Goal: Use online tool/utility: Use online tool/utility

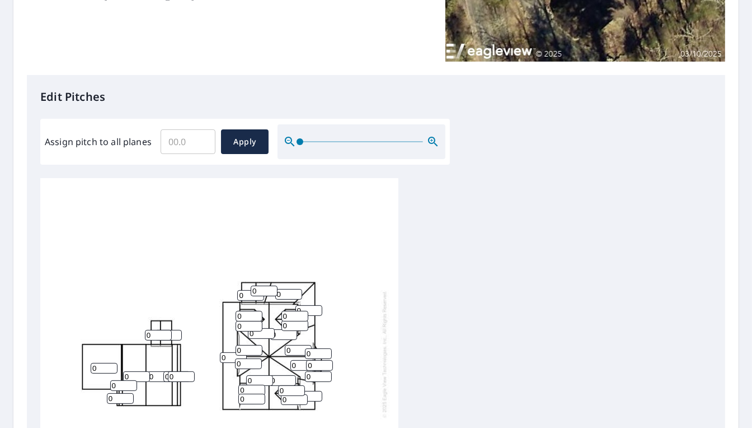
scroll to position [336, 0]
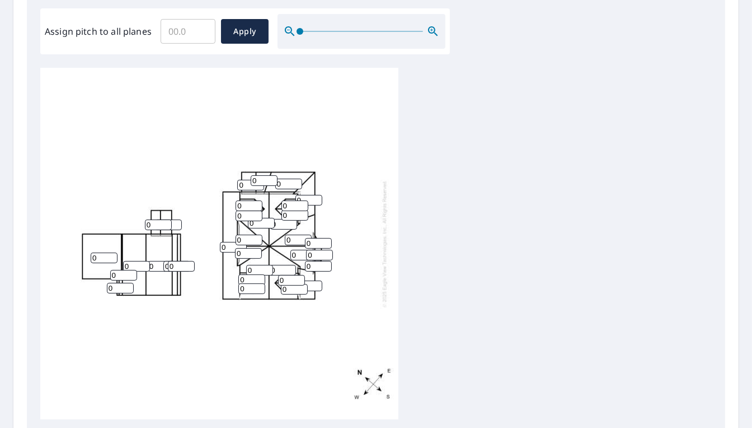
click at [101, 252] on input "0" at bounding box center [104, 257] width 27 height 11
type input "3"
click at [116, 283] on input "0" at bounding box center [120, 288] width 27 height 11
click at [224, 242] on input "0" at bounding box center [233, 247] width 27 height 11
type input "3"
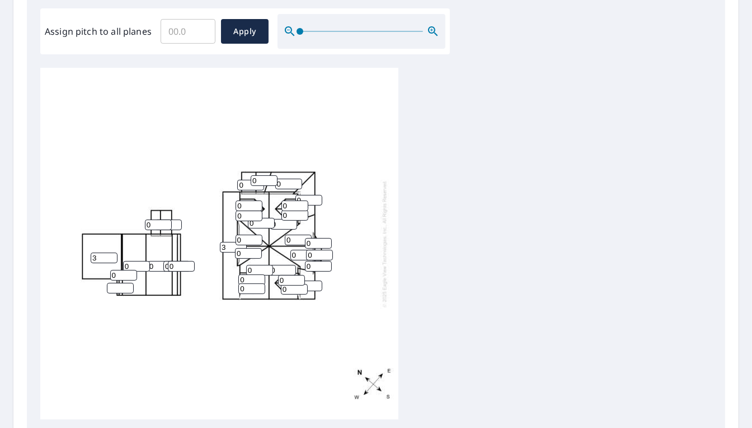
click at [251, 234] on input "0" at bounding box center [249, 239] width 27 height 11
type input "14"
click at [243, 248] on input "0" at bounding box center [248, 253] width 27 height 11
type input "14"
click at [247, 200] on input "0" at bounding box center [249, 205] width 27 height 11
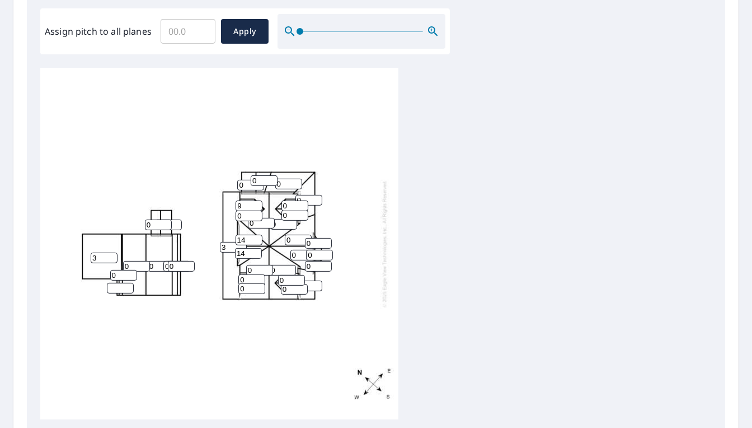
type input "9"
click at [245, 210] on input "0" at bounding box center [249, 215] width 27 height 11
type input "9"
click at [254, 218] on input "0" at bounding box center [261, 223] width 27 height 11
drag, startPoint x: 254, startPoint y: 213, endPoint x: 245, endPoint y: 213, distance: 9.5
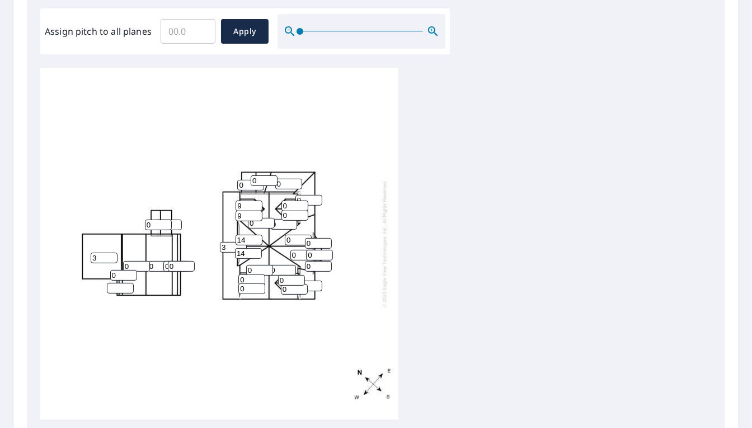
click at [245, 213] on div "3 3 0 0 0 0 0 0 0 0 0 0 0 14 14 0 0 0 0 0 9 9 0 0 0 0 0 0 0 0 0 0 0" at bounding box center [219, 243] width 358 height 351
type input "9"
drag, startPoint x: 289, startPoint y: 194, endPoint x: 266, endPoint y: 199, distance: 24.2
click at [266, 199] on div "3 3 0 0 0 0 0 9 0 0 0 0 0 14 14 0 0 0 0 0 9 9 0 0 0 0 0 0 0 0 0 0 0" at bounding box center [219, 243] width 358 height 351
type input "9"
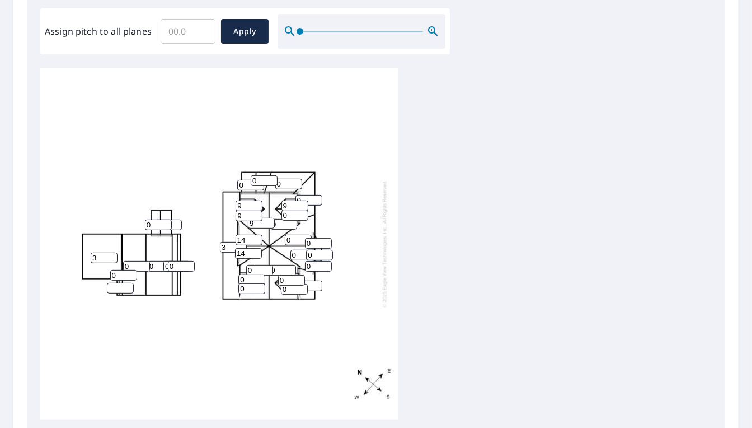
drag, startPoint x: 287, startPoint y: 202, endPoint x: 278, endPoint y: 207, distance: 10.3
click at [278, 207] on div "3 3 0 0 0 0 0 9 0 0 0 0 0 14 14 0 0 0 0 0 9 9 0 0 0 0 0 0 9 0 0 0 0" at bounding box center [219, 243] width 358 height 351
type input "9"
drag, startPoint x: 305, startPoint y: 187, endPoint x: 290, endPoint y: 188, distance: 14.6
click at [290, 188] on div "3 3 0 0 0 0 0 9 0 0 0 0 0 14 14 0 0 0 0 0 9 9 0 0 0 0 0 9 9 0 0 0 0" at bounding box center [219, 243] width 358 height 351
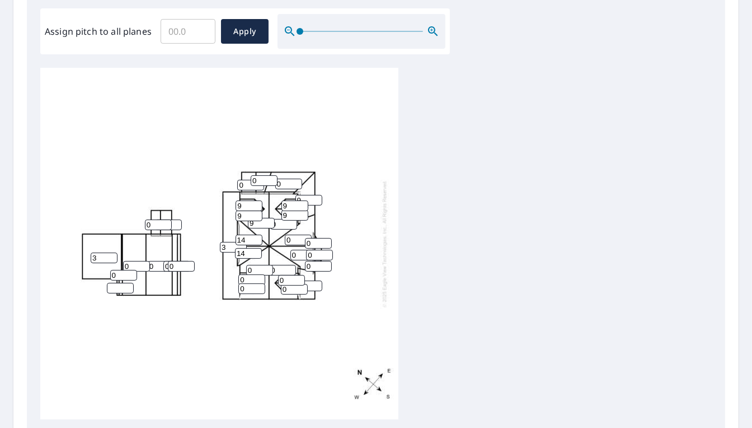
type input "9"
drag, startPoint x: 307, startPoint y: 232, endPoint x: 300, endPoint y: 233, distance: 7.3
click at [300, 233] on div "3 3 0 0 0 0 0 9 0 0 0 9 0 14 14 0 0 0 0 0 9 9 0 0 0 0 0 9 9 0 0 0 0" at bounding box center [219, 243] width 358 height 351
type input "9"
drag, startPoint x: 312, startPoint y: 241, endPoint x: 295, endPoint y: 242, distance: 16.3
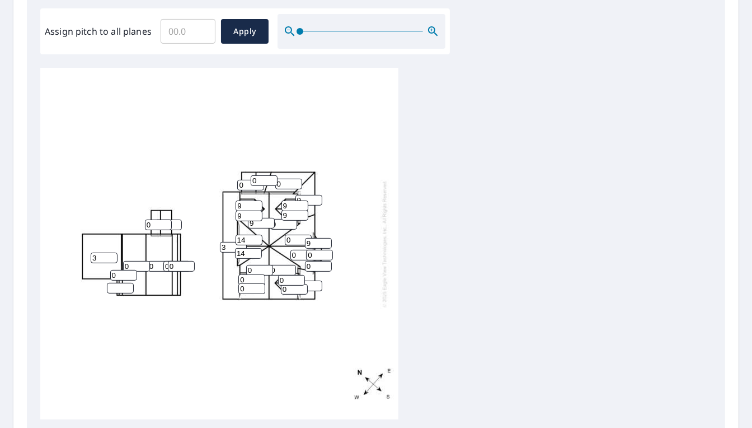
click at [296, 242] on div "3 3 0 0 0 0 0 9 0 0 0 9 0 14 14 0 0 0 0 0 9 9 0 0 0 0 0 9 9 0 0 9 0" at bounding box center [219, 243] width 358 height 351
type input "9"
drag, startPoint x: 311, startPoint y: 257, endPoint x: 294, endPoint y: 256, distance: 16.3
click at [295, 256] on div "3 3 0 0 0 0 0 9 0 0 0 9 0 14 14 0 0 0 0 0 9 9 0 0 0 0 0 9 9 9 0 9 0" at bounding box center [219, 243] width 358 height 351
type input "9"
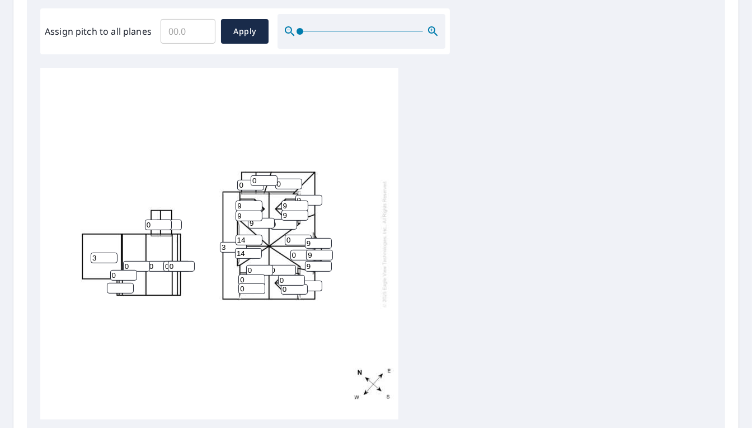
drag, startPoint x: 300, startPoint y: 245, endPoint x: 289, endPoint y: 248, distance: 11.2
click at [289, 248] on div "3 3 0 0 0 0 0 9 0 0 0 9 0 14 14 0 0 0 0 0 9 9 0 0 0 0 0 9 9 9 0 9 9" at bounding box center [219, 243] width 358 height 351
type input "14"
drag, startPoint x: 290, startPoint y: 229, endPoint x: 270, endPoint y: 234, distance: 20.6
click at [270, 234] on div "3 3 0 0 0 0 0 9 0 0 14 9 0 14 14 0 0 0 0 0 9 9 0 0 0 0 0 9 9 9 0 9 9" at bounding box center [219, 243] width 358 height 351
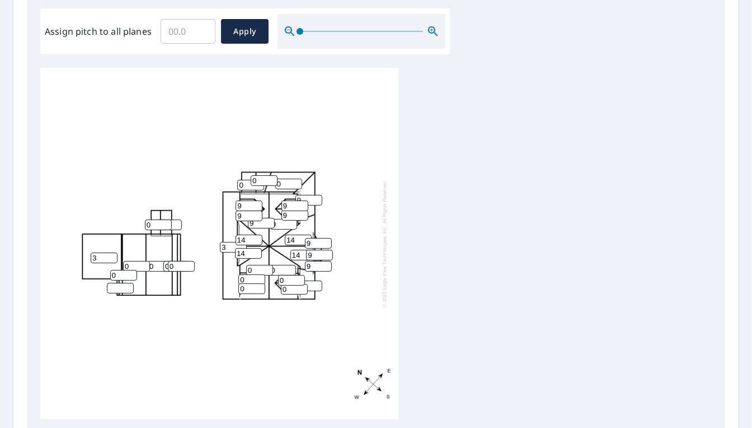
type input "14"
click at [307, 284] on input "0" at bounding box center [294, 289] width 27 height 11
click at [309, 280] on input "0" at bounding box center [308, 285] width 27 height 11
drag, startPoint x: 309, startPoint y: 275, endPoint x: 281, endPoint y: 278, distance: 27.5
click at [281, 278] on div "3 3 0 0 0 0 0 9 14 0 14 9 0 14 14 0 0 0 0 0 9 9 0 0 0 0 0 9 9 9 0 9 9" at bounding box center [219, 243] width 358 height 351
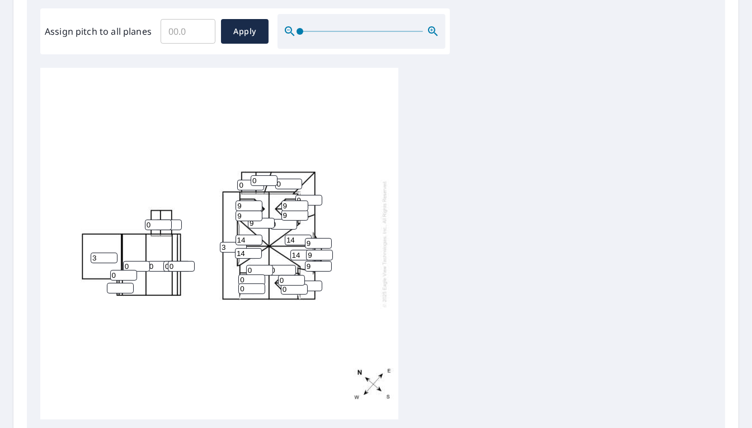
type input "9"
drag, startPoint x: 288, startPoint y: 279, endPoint x: 282, endPoint y: 277, distance: 6.6
click at [282, 284] on input "0" at bounding box center [294, 289] width 27 height 11
type input "9"
drag, startPoint x: 285, startPoint y: 268, endPoint x: 279, endPoint y: 271, distance: 7.3
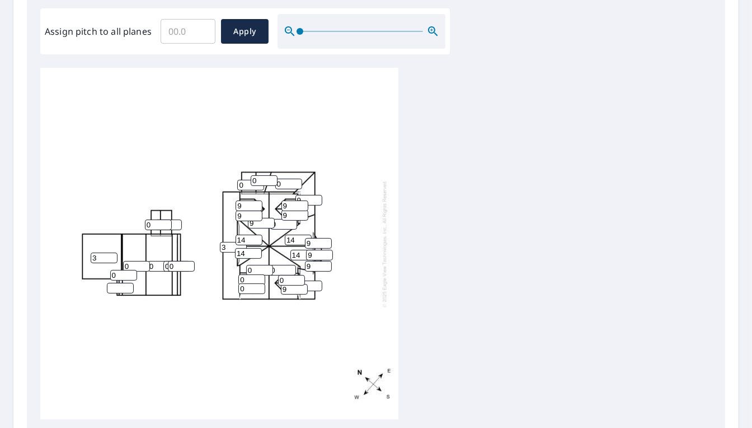
click at [279, 275] on input "0" at bounding box center [291, 280] width 27 height 11
type input "9"
drag, startPoint x: 260, startPoint y: 258, endPoint x: 240, endPoint y: 264, distance: 20.9
click at [240, 264] on div "3 3 0 0 0 0 0 9 14 0 14 9 9 14 14 0 0 0 0 0 9 9 9 0 9 0 0 9 9 9 0 9 9" at bounding box center [219, 243] width 358 height 351
type input "9"
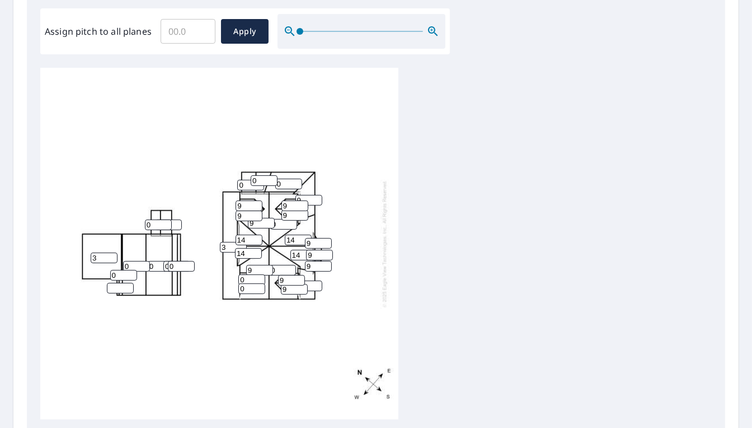
drag, startPoint x: 275, startPoint y: 261, endPoint x: 261, endPoint y: 262, distance: 14.6
click at [261, 262] on div "3 3 0 0 0 0 9 9 14 0 14 9 9 14 14 0 0 0 0 0 9 9 9 0 9 0 0 9 9 9 0 9 9" at bounding box center [219, 243] width 358 height 351
type input "9"
drag, startPoint x: 250, startPoint y: 266, endPoint x: 232, endPoint y: 272, distance: 18.4
click at [233, 272] on div "3 3 0 0 0 9 9 9 14 0 14 9 9 14 14 0 0 0 0 0 9 9 9 0 9 0 0 9 9 9 0 9 9" at bounding box center [219, 243] width 358 height 351
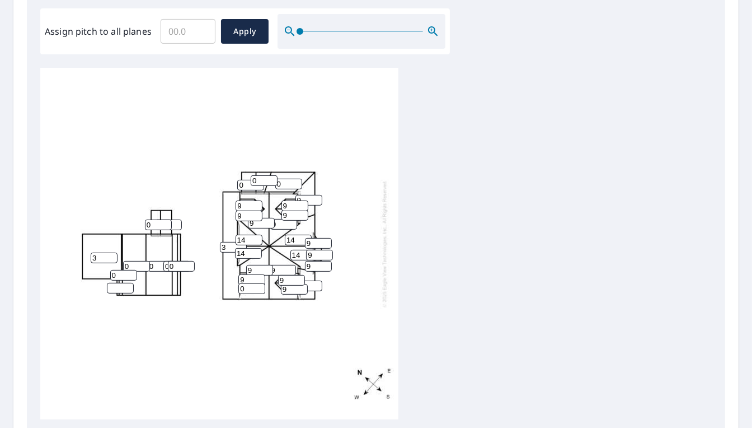
type input "9"
drag, startPoint x: 245, startPoint y: 277, endPoint x: 222, endPoint y: 285, distance: 24.4
click at [222, 285] on div "3 3 0 0 0 9 9 9 14 0 14 9 9 14 14 0 0 0 0 0 9 9 9 0 9 9 0 9 9 9 0 9 9" at bounding box center [219, 243] width 358 height 351
drag, startPoint x: 251, startPoint y: 281, endPoint x: 255, endPoint y: 289, distance: 9.0
click at [255, 289] on div "3 3 0 0 0 9 9 9 14 0 14 9 9 14 14 0 0 0 0 0 9 9 9 0 9 9 9 9 9 9 0 9 9" at bounding box center [219, 243] width 358 height 351
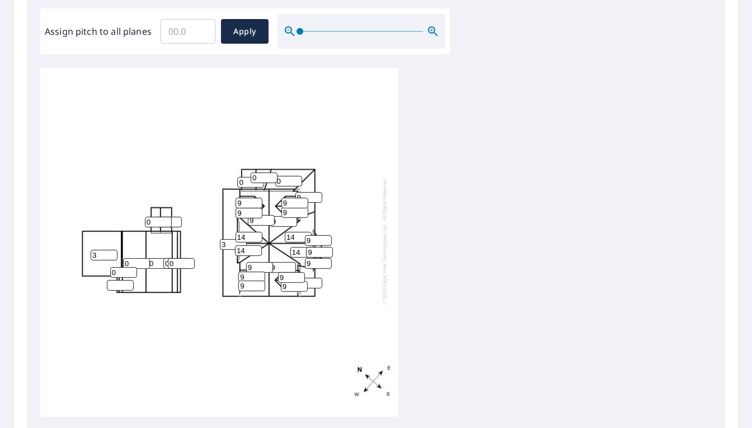
scroll to position [11, 0]
type input "9"
drag, startPoint x: 302, startPoint y: 179, endPoint x: 290, endPoint y: 181, distance: 12.1
click at [292, 180] on div "3 3 0 0 0 9 9 9 14 0 14 9 9 14 14 0 0 0 0 0 9 9 9 0 9 9 9 9 9 9 0 9 9" at bounding box center [219, 240] width 358 height 351
type input "3"
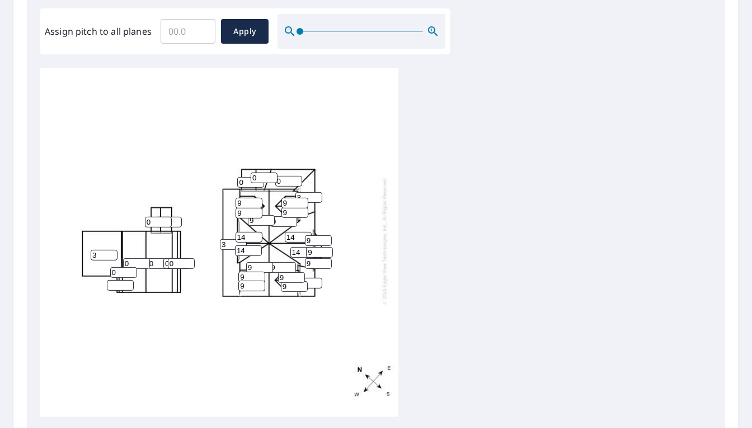
click at [309, 278] on input "9" at bounding box center [308, 283] width 27 height 11
click at [315, 278] on input "8" at bounding box center [308, 283] width 27 height 11
click at [315, 278] on input "7" at bounding box center [308, 283] width 27 height 11
click at [315, 278] on input "6" at bounding box center [308, 283] width 27 height 11
click at [315, 278] on input "5" at bounding box center [308, 283] width 27 height 11
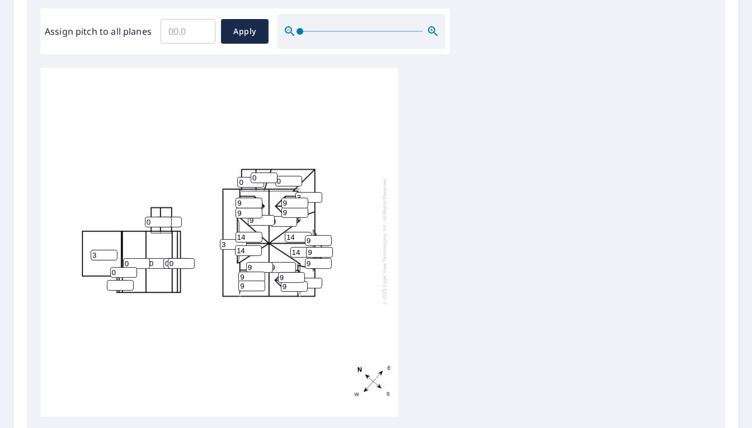
click at [315, 278] on input "4" at bounding box center [308, 283] width 27 height 11
drag, startPoint x: 318, startPoint y: 264, endPoint x: 312, endPoint y: 262, distance: 6.4
click at [317, 278] on input "4" at bounding box center [308, 283] width 27 height 11
drag, startPoint x: 311, startPoint y: 262, endPoint x: 283, endPoint y: 266, distance: 27.8
click at [295, 278] on input "12" at bounding box center [308, 283] width 27 height 11
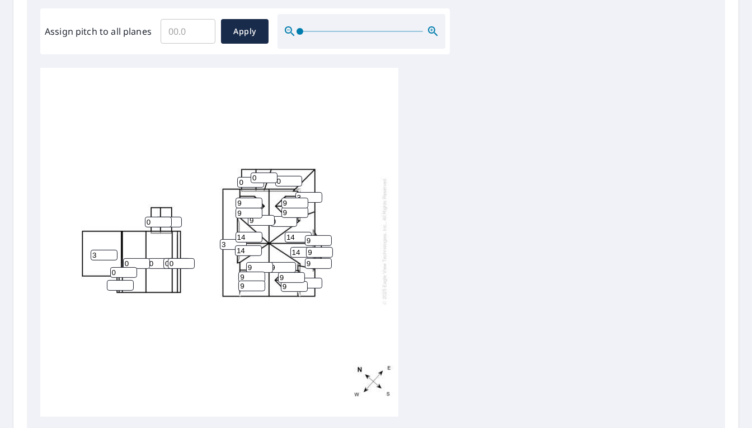
type input "13"
click at [341, 262] on div "3 3 0 0 0 9 9 9 14 0 14 3 13 14 14 0 0 0 0 0 9 9 9 0 9 9 9 9 9 9 0 9 9" at bounding box center [219, 240] width 358 height 351
drag, startPoint x: 281, startPoint y: 204, endPoint x: 268, endPoint y: 205, distance: 13.4
click at [269, 205] on div "3 3 0 0 0 9 9 9 14 0 14 3 13 14 14 0 0 0 0 0 9 9 9 0 9 9 9 9 9 9 0 9 9" at bounding box center [219, 240] width 358 height 351
type input "9"
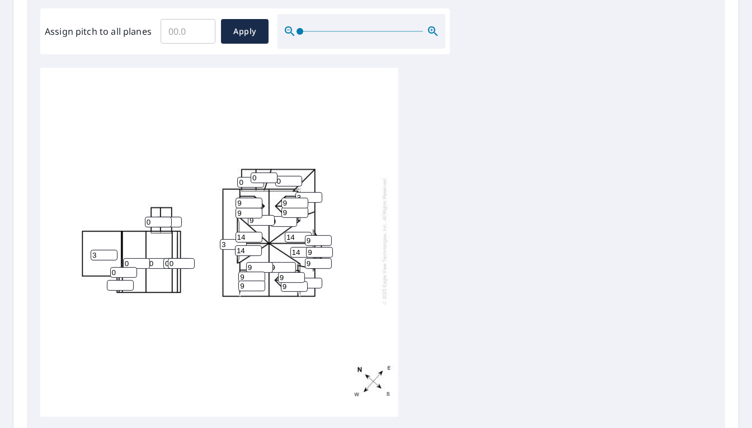
drag, startPoint x: 282, startPoint y: 161, endPoint x: 262, endPoint y: 166, distance: 20.2
click at [262, 165] on div "3 3 0 0 9 9 9 9 14 0 14 3 13 14 14 0 0 0 0 0 9 9 9 0 9 9 9 9 9 9 0 9 9" at bounding box center [219, 240] width 358 height 351
type input "3"
drag, startPoint x: 259, startPoint y: 159, endPoint x: 249, endPoint y: 161, distance: 10.2
click at [249, 161] on div "3 3 0 0 9 9 9 9 14 3 14 3 13 14 14 0 0 0 0 0 9 9 9 0 9 9 9 9 9 9 0 9 9" at bounding box center [219, 240] width 358 height 351
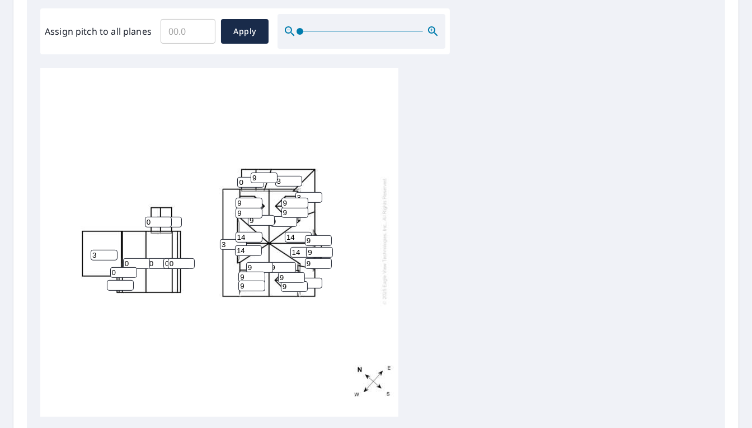
type input "9"
drag, startPoint x: 246, startPoint y: 167, endPoint x: 234, endPoint y: 167, distance: 11.8
click at [234, 167] on div "3 3 0 0 9 9 9 9 14 3 14 3 13 14 14 0 0 0 9 0 9 9 9 0 9 9 9 9 9 9 0 9 9" at bounding box center [219, 240] width 358 height 351
type input "9"
click at [232, 130] on div "3 3 0 0 9 9 9 9 14 3 14 3 13 14 14 0 9 0 9 0 9 9 9 0 9 9 9 9 9 9 0 9 9" at bounding box center [219, 240] width 358 height 351
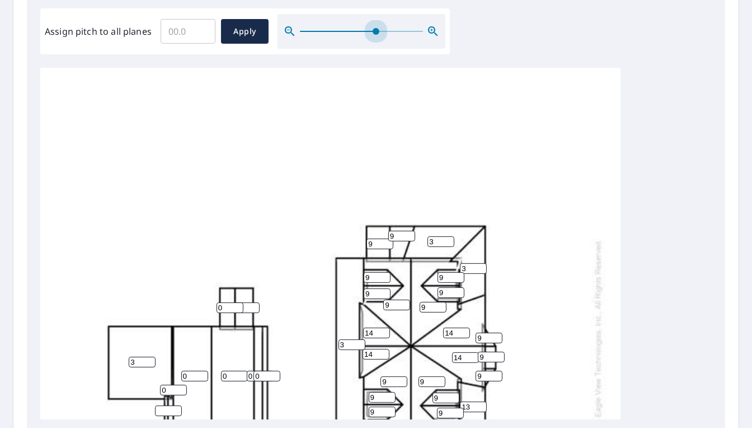
drag, startPoint x: 300, startPoint y: 25, endPoint x: 365, endPoint y: 69, distance: 79.0
click at [376, 32] on span at bounding box center [376, 31] width 7 height 7
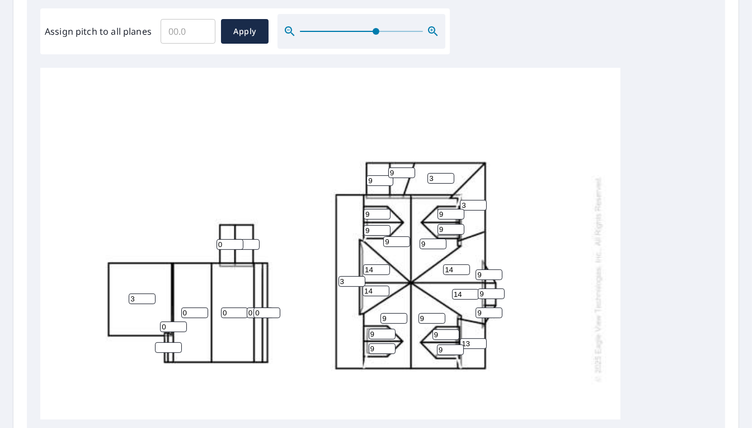
scroll to position [123, 0]
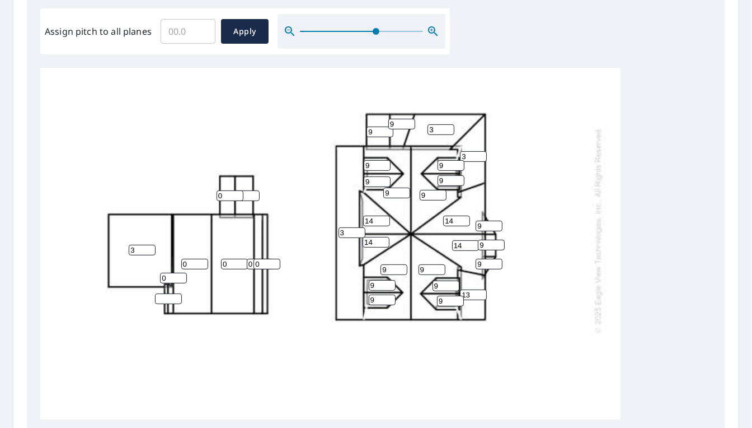
drag, startPoint x: 469, startPoint y: 284, endPoint x: 454, endPoint y: 288, distance: 14.9
click at [455, 288] on div "3 3 0 0 9 9 9 9 14 3 14 3 13 14 14 0 9 0 9 0 9 9 9 0 9 9 9 9 9 9 0 9 9" at bounding box center [330, 229] width 580 height 569
type input "3"
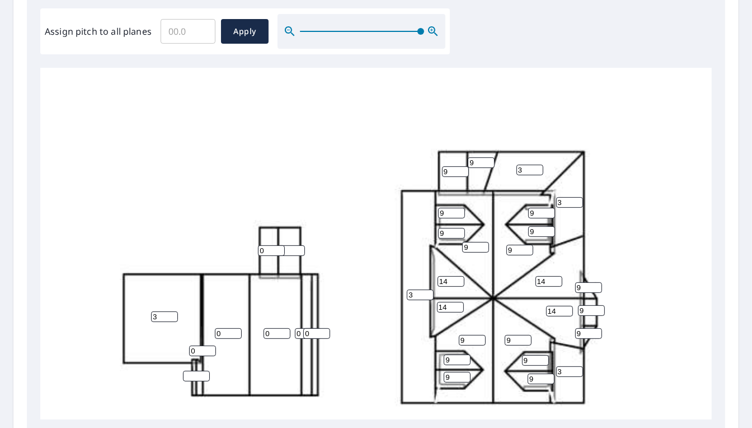
drag, startPoint x: 377, startPoint y: 26, endPoint x: 418, endPoint y: 68, distance: 58.6
click at [419, 39] on div "Assign pitch to all planes ​ Apply" at bounding box center [245, 31] width 410 height 46
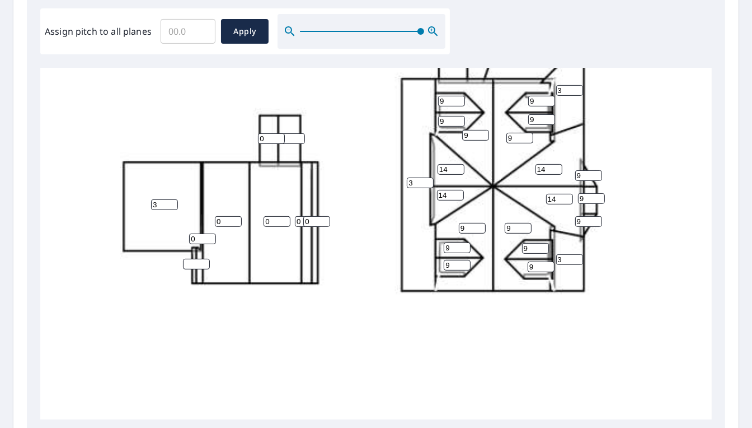
scroll to position [179, 0]
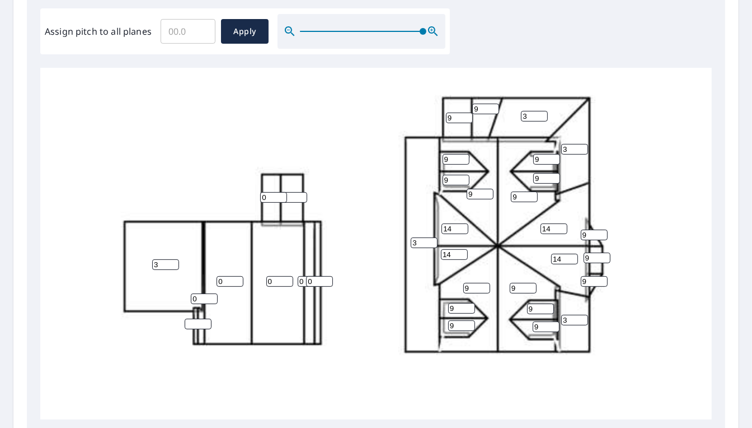
drag, startPoint x: 419, startPoint y: 24, endPoint x: 445, endPoint y: 29, distance: 26.8
click at [445, 29] on div "Assign pitch to all planes ​ Apply" at bounding box center [245, 31] width 410 height 46
drag, startPoint x: 317, startPoint y: 269, endPoint x: 305, endPoint y: 276, distance: 14.3
click at [305, 276] on div "3 3 0 0 9 9 9 9 14 3 14 3 3 14 14 0 9 0 9 0 9 9 9 0 9 9 9 9 9 9 0 9 9" at bounding box center [398, 240] width 716 height 703
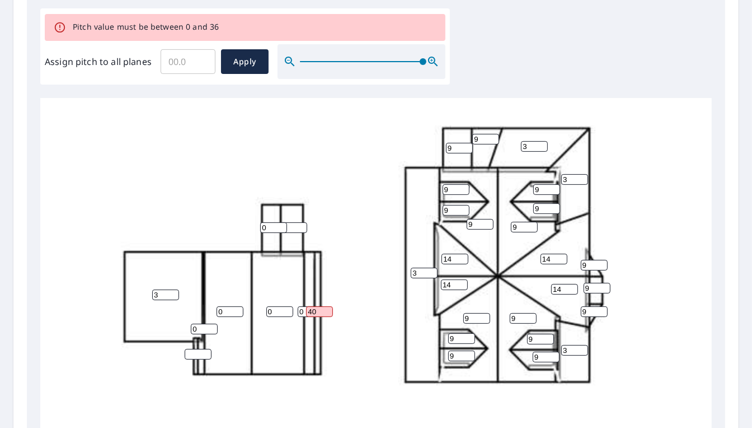
type input "4"
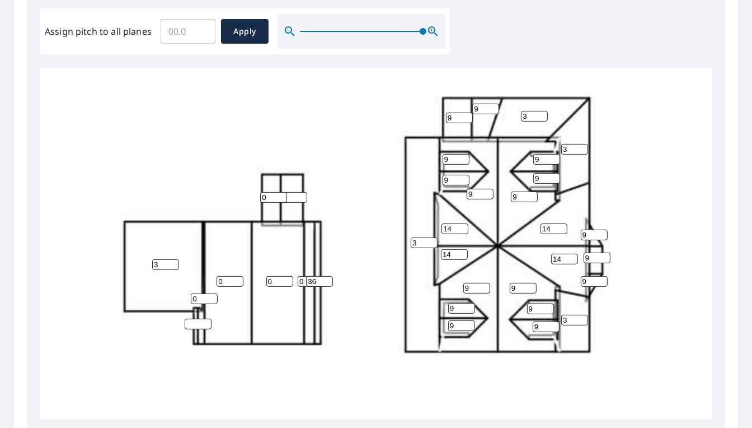
type input "36"
click at [300, 276] on input "0" at bounding box center [311, 281] width 27 height 11
type input "36"
drag, startPoint x: 283, startPoint y: 270, endPoint x: 271, endPoint y: 273, distance: 12.1
click at [271, 276] on input "1" at bounding box center [279, 281] width 27 height 11
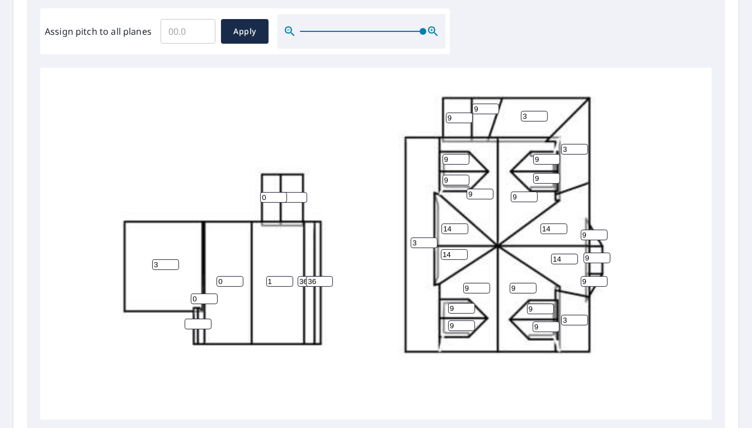
drag, startPoint x: 274, startPoint y: 271, endPoint x: 266, endPoint y: 276, distance: 9.3
click at [266, 276] on div "3 3 1 0 9 9 9 9 14 3 14 3 3 14 14 36 9 0 9 0 9 9 9 36 9 9 9 9 9 9 0 9 9" at bounding box center [398, 240] width 716 height 703
type input "3"
drag, startPoint x: 221, startPoint y: 264, endPoint x: 224, endPoint y: 281, distance: 18.1
click at [222, 281] on div "3 3 3 0 9 9 9 9 14 3 14 3 3 14 14 36 9 0 9 0 9 9 9 36 9 9 9 9 9 9 0 9 9" at bounding box center [398, 240] width 716 height 703
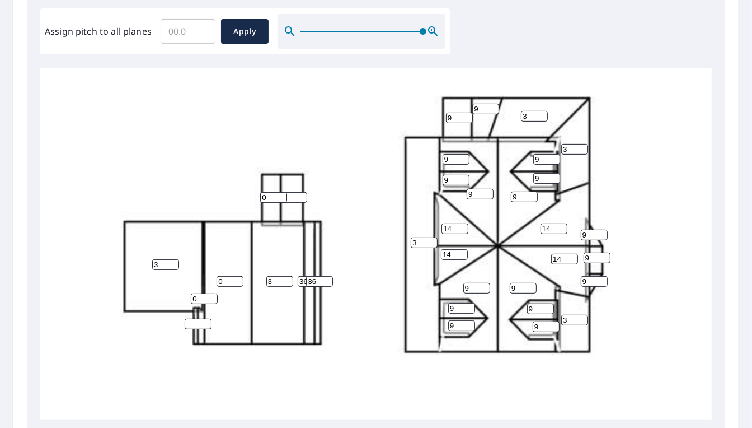
drag, startPoint x: 222, startPoint y: 274, endPoint x: 203, endPoint y: 276, distance: 19.8
click at [203, 276] on div "3 3 3 0 9 9 9 9 14 3 14 3 3 14 14 36 9 0 9 0 9 9 9 36 9 9 9 9 9 9 0 9 9" at bounding box center [398, 240] width 716 height 703
type input "3"
drag, startPoint x: 200, startPoint y: 287, endPoint x: 182, endPoint y: 295, distance: 19.8
click at [182, 295] on div "3 3 3 3 9 9 9 9 14 3 14 3 3 14 14 36 9 0 9 0 9 9 9 36 9 9 9 9 9 9 0 9 9" at bounding box center [398, 240] width 716 height 703
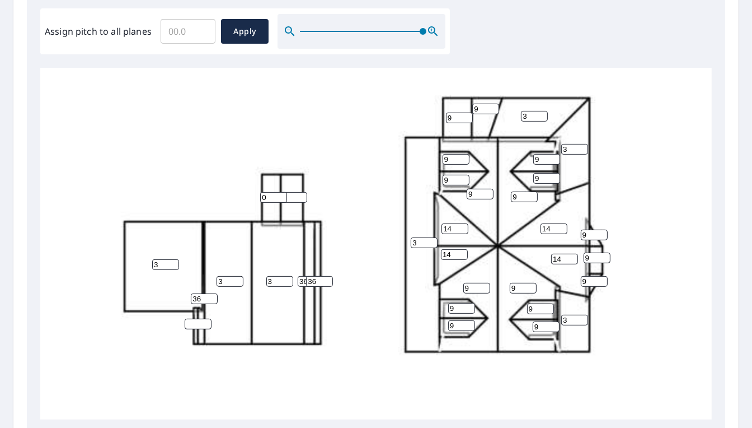
type input "36"
click at [192, 318] on input "number" at bounding box center [198, 323] width 27 height 11
type input "36"
click at [193, 153] on div "3 3 3 3 9 9 9 9 14 3 14 3 3 14 14 36 9 0 9 0 9 9 9 36 9 9 9 9 9 9 36 9 9 36" at bounding box center [398, 240] width 716 height 703
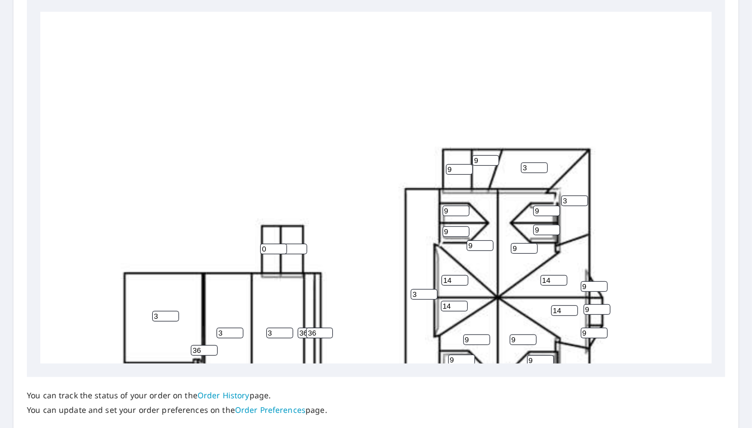
scroll to position [123, 0]
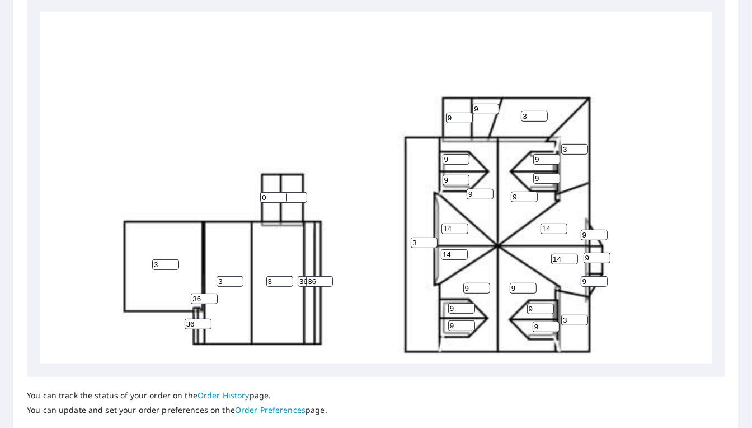
drag, startPoint x: 291, startPoint y: 85, endPoint x: 274, endPoint y: 162, distance: 78.5
click at [289, 89] on div "3 3 3 3 9 9 9 9 14 3 14 3 3 14 14 36 9 0 9 0 9 9 9 36 9 9 9 9 9 9 36 9 9 36" at bounding box center [398, 240] width 716 height 703
drag, startPoint x: 275, startPoint y: 185, endPoint x: 242, endPoint y: 196, distance: 34.7
click at [243, 195] on div "3 3 3 3 9 9 9 9 14 3 14 3 3 14 14 36 9 0 9 0 9 9 9 36 9 9 9 9 9 9 36 9 9 36" at bounding box center [398, 240] width 716 height 703
type input "3"
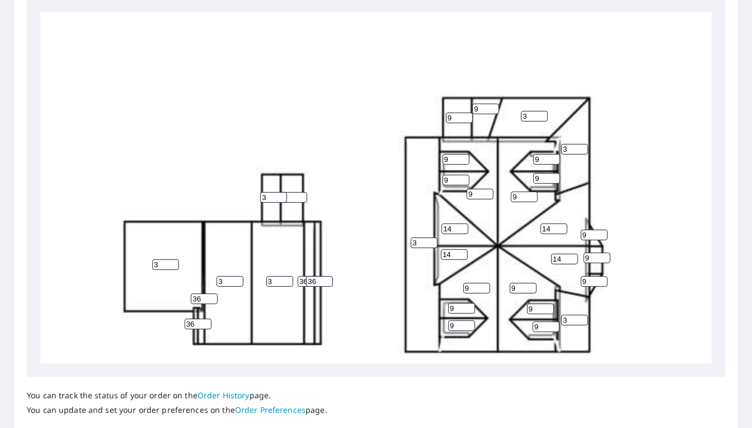
click at [294, 192] on input "0" at bounding box center [293, 197] width 27 height 11
type input "0"
type input "3"
click at [293, 192] on input "3" at bounding box center [293, 197] width 27 height 11
click at [293, 192] on input "number" at bounding box center [293, 197] width 27 height 11
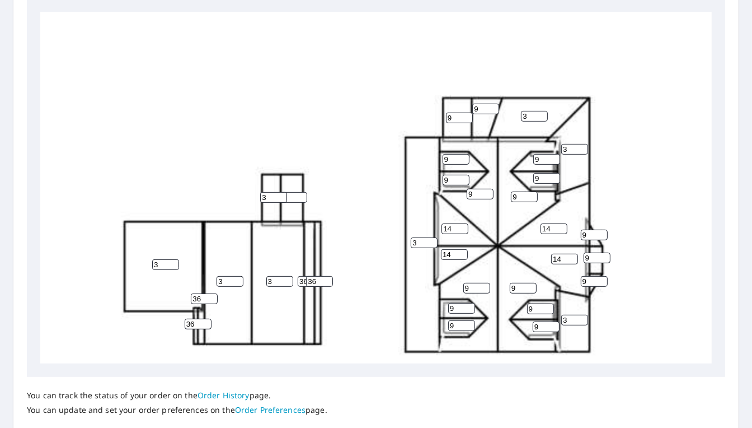
type input "3"
click at [311, 71] on div "3 3 3 3 9 9 9 9 14 3 14 3 3 14 14 36 9 3 9 3 9 9 9 36 9 9 9 9 9 9 36 9 9 36" at bounding box center [398, 240] width 716 height 703
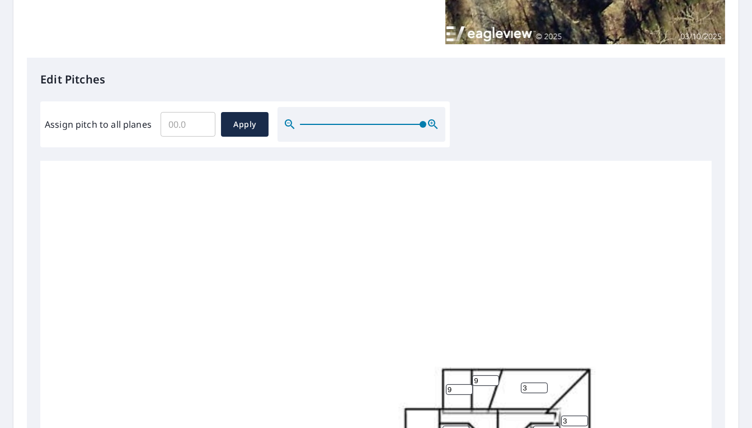
scroll to position [223, 0]
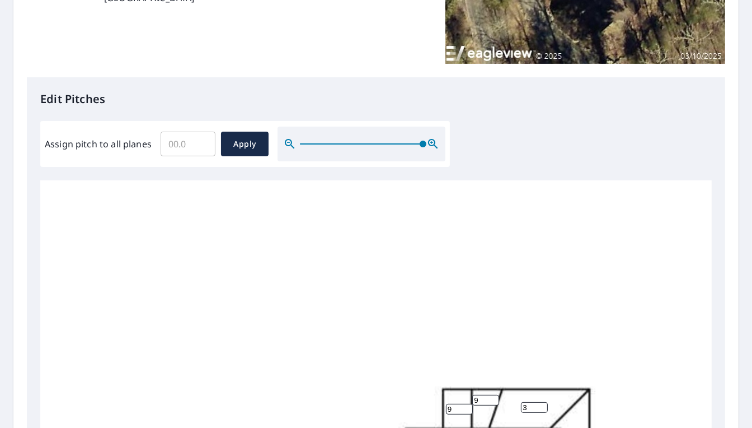
click at [252, 140] on span "Apply" at bounding box center [245, 144] width 30 height 14
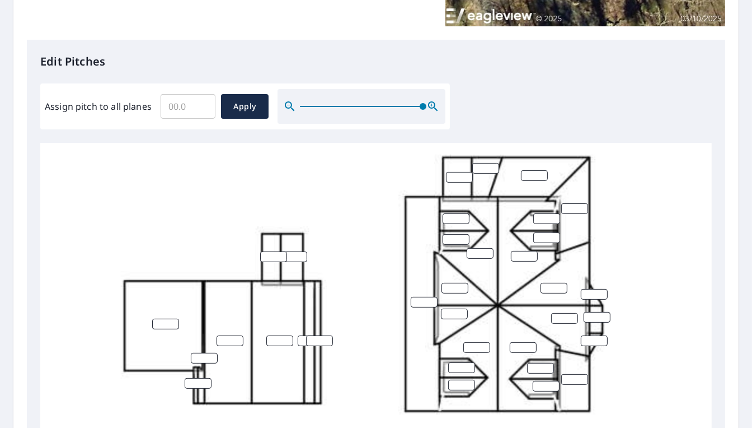
scroll to position [280, 0]
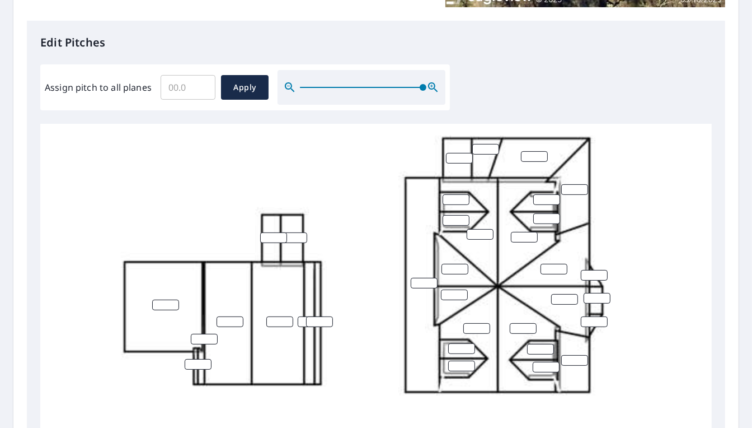
click at [156, 299] on input "number" at bounding box center [165, 304] width 27 height 11
type input "3"
click at [232, 316] on input "number" at bounding box center [230, 321] width 27 height 11
type input "3"
click at [273, 316] on input "number" at bounding box center [279, 321] width 27 height 11
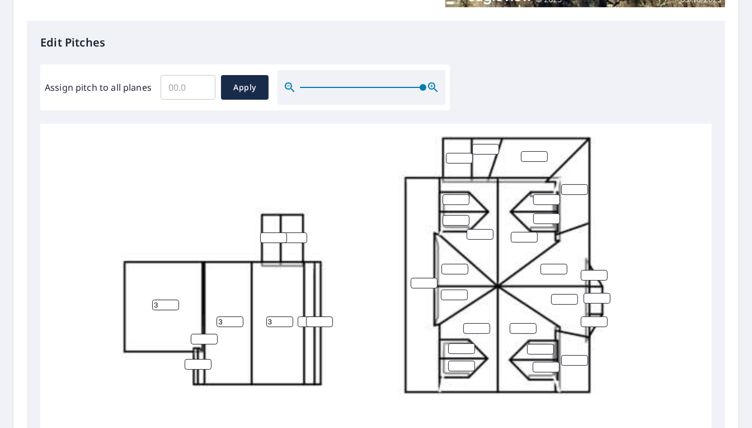
type input "3"
click at [193, 334] on input "number" at bounding box center [204, 339] width 27 height 11
type input "36"
click at [196, 359] on input "number" at bounding box center [198, 364] width 27 height 11
type input "36"
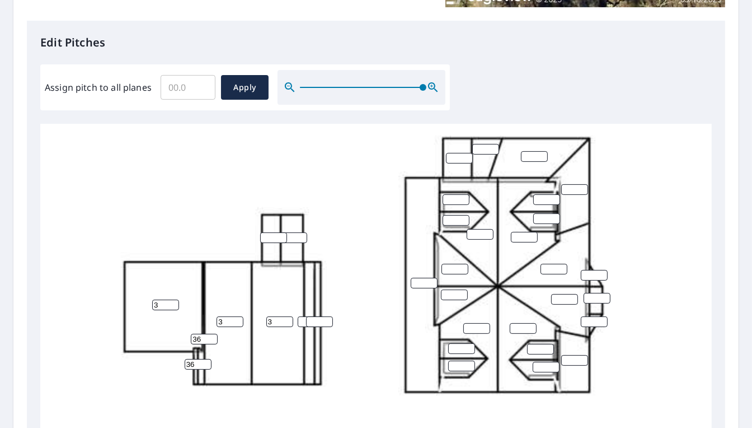
click at [300, 316] on input "number" at bounding box center [311, 321] width 27 height 11
type input "36"
click at [314, 316] on input "number" at bounding box center [319, 321] width 27 height 11
type input "36"
click at [261, 232] on input "number" at bounding box center [273, 237] width 27 height 11
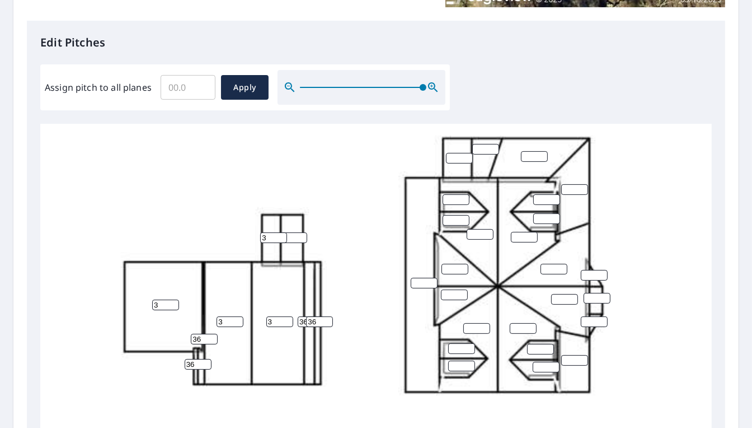
type input "3"
click at [291, 232] on input "number" at bounding box center [293, 237] width 27 height 11
type input "3"
drag, startPoint x: 353, startPoint y: 199, endPoint x: 381, endPoint y: 252, distance: 60.1
click at [353, 200] on div "3 3 3 36 3 3 36 36 36" at bounding box center [398, 280] width 716 height 703
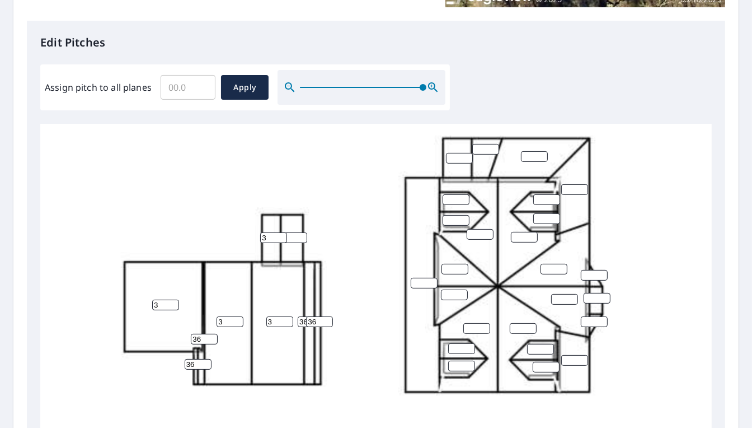
click at [419, 278] on input "number" at bounding box center [424, 283] width 27 height 11
type input "3"
click at [570, 355] on input "number" at bounding box center [574, 360] width 27 height 11
type input "3"
click at [569, 184] on input "number" at bounding box center [574, 189] width 27 height 11
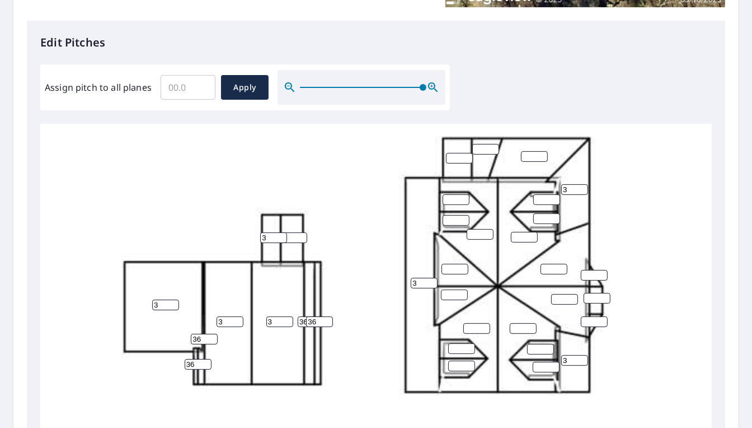
type input "3"
click at [528, 151] on input "number" at bounding box center [534, 156] width 27 height 11
type input "3"
click at [491, 144] on input "1" at bounding box center [485, 149] width 27 height 11
drag, startPoint x: 489, startPoint y: 138, endPoint x: 471, endPoint y: 140, distance: 17.5
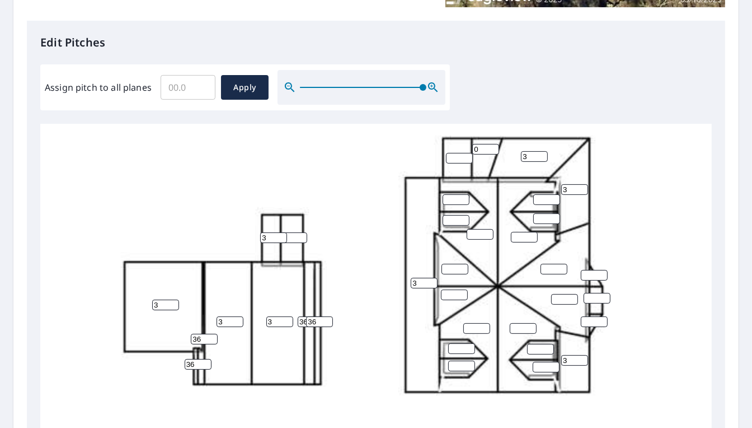
click at [472, 144] on input "0" at bounding box center [485, 149] width 27 height 11
type input "0"
type input "9"
click at [454, 153] on input "number" at bounding box center [459, 158] width 27 height 11
type input "9"
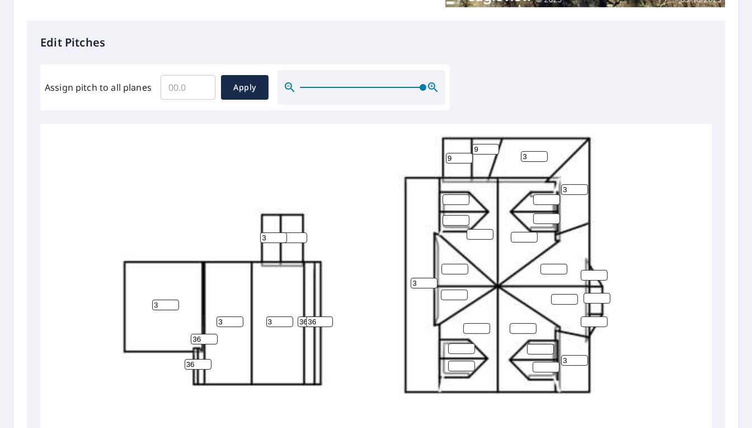
click at [452, 194] on input "number" at bounding box center [456, 199] width 27 height 11
type input "9"
click at [458, 215] on input "number" at bounding box center [456, 220] width 27 height 11
type input "9"
click at [478, 229] on input "number" at bounding box center [480, 234] width 27 height 11
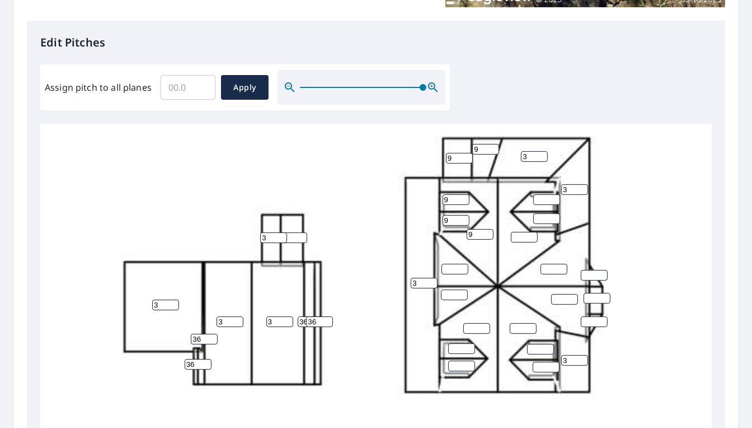
type input "9"
click at [451, 264] on input "number" at bounding box center [455, 269] width 27 height 11
type input "14"
click at [452, 289] on input "number" at bounding box center [454, 294] width 27 height 11
type input "14"
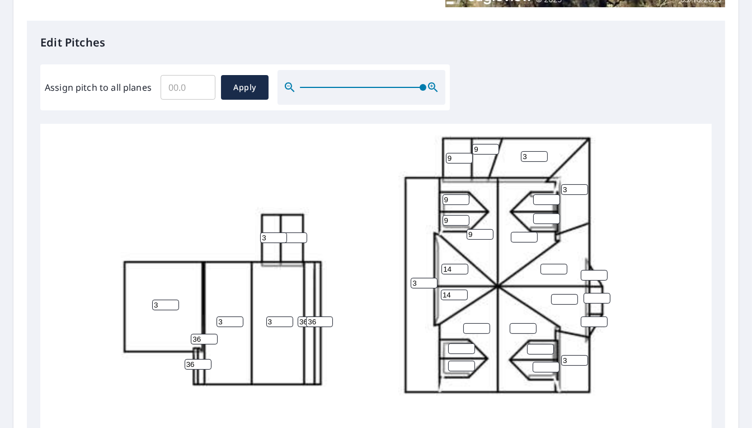
click at [478, 323] on input "number" at bounding box center [476, 328] width 27 height 11
type input "9"
click at [462, 343] on input "1" at bounding box center [461, 348] width 27 height 11
drag, startPoint x: 461, startPoint y: 335, endPoint x: 449, endPoint y: 337, distance: 11.3
click at [449, 343] on input "1" at bounding box center [461, 348] width 27 height 11
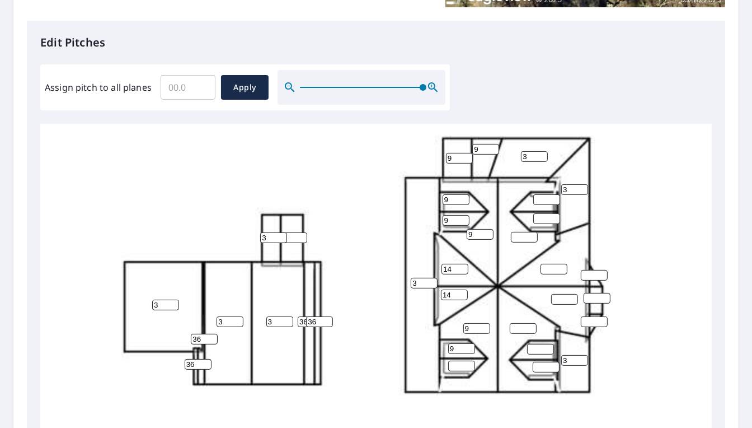
type input "9"
click at [455, 360] on input "number" at bounding box center [461, 365] width 27 height 11
type input "9"
click at [536, 362] on input "number" at bounding box center [546, 367] width 27 height 11
type input "9"
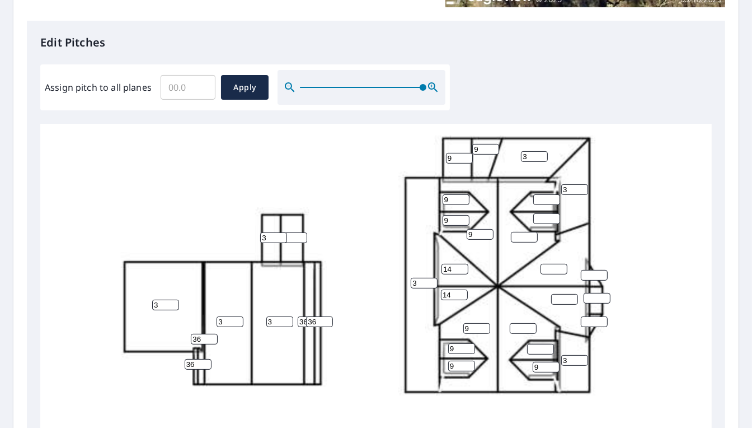
click at [531, 344] on input "number" at bounding box center [540, 349] width 27 height 11
type input "9"
click at [520, 323] on input "number" at bounding box center [523, 328] width 27 height 11
type input "9"
click at [556, 294] on input "number" at bounding box center [564, 299] width 27 height 11
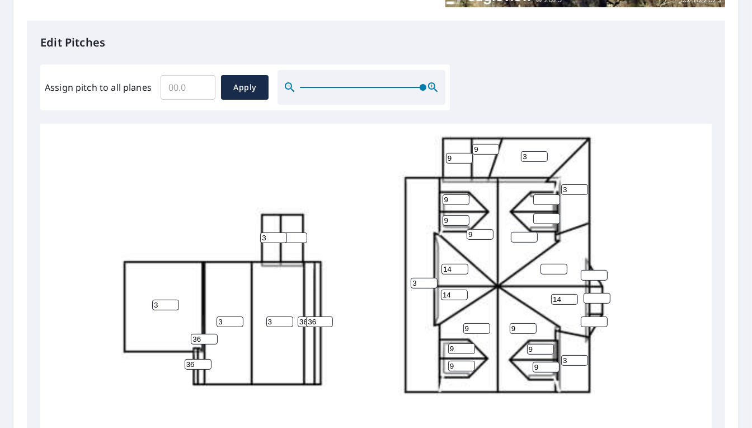
type input "14"
click at [542, 252] on div "3 3 3 3 9 9 9 3 14 3 3 14 14 36 9 3 9 3 9 9 9 36 9 9 9 36 36" at bounding box center [398, 280] width 716 height 703
type input "14"
click at [527, 232] on input "number" at bounding box center [524, 237] width 27 height 11
type input "9"
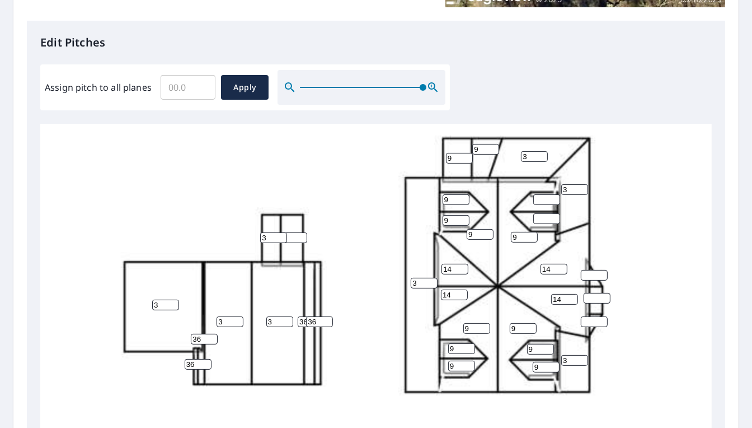
click at [542, 213] on input "number" at bounding box center [546, 218] width 27 height 11
type input "9"
click at [533, 189] on div "3 3 3 3 9 9 9 9 14 3 14 3 3 14 14 36 9 3 9 3 9 9 9 36 9 9 9 9 36 36" at bounding box center [398, 280] width 716 height 703
click at [540, 194] on input "number" at bounding box center [546, 199] width 27 height 11
type input "9"
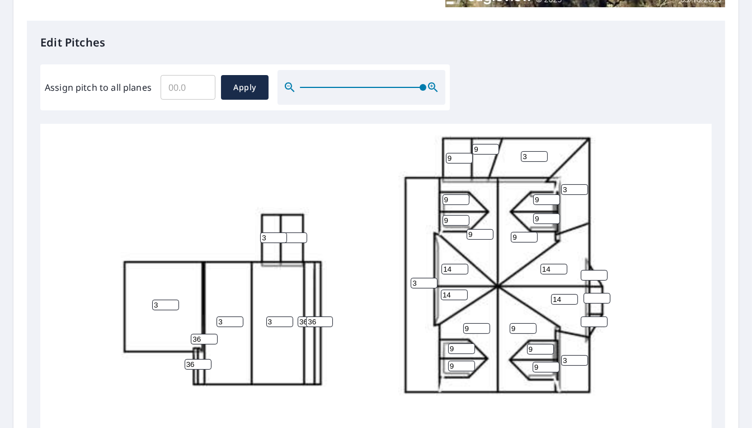
click at [614, 142] on div "3 3 3 3 9 9 9 9 14 3 14 3 3 14 14 36 9 3 9 3 9 9 9 36 9 9 9 9 9 36 36" at bounding box center [398, 280] width 716 height 703
click at [586, 270] on input "number" at bounding box center [594, 275] width 27 height 11
type input "9"
click at [590, 294] on div "3 3 3 3 9 9 9 9 14 3 14 3 3 14 14 36 9 3 9 3 9 9 9 36 9 9 9 9 9 36 9 36" at bounding box center [398, 280] width 716 height 703
click at [588, 293] on input "number" at bounding box center [597, 298] width 27 height 11
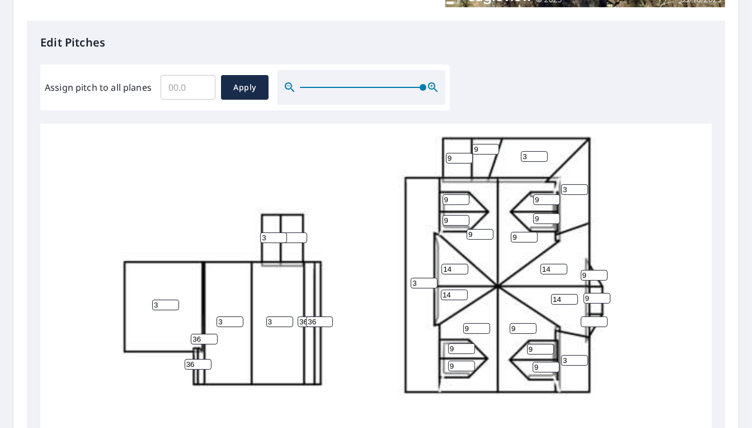
type input "9"
click at [587, 316] on input "number" at bounding box center [594, 321] width 27 height 11
type input "9"
click at [633, 254] on div "3 3 3 3 9 9 9 9 14 3 14 3 3 14 14 36 9 3 9 3 9 9 9 36 9 9 9 9 9 9 36 9 9 36" at bounding box center [398, 280] width 716 height 703
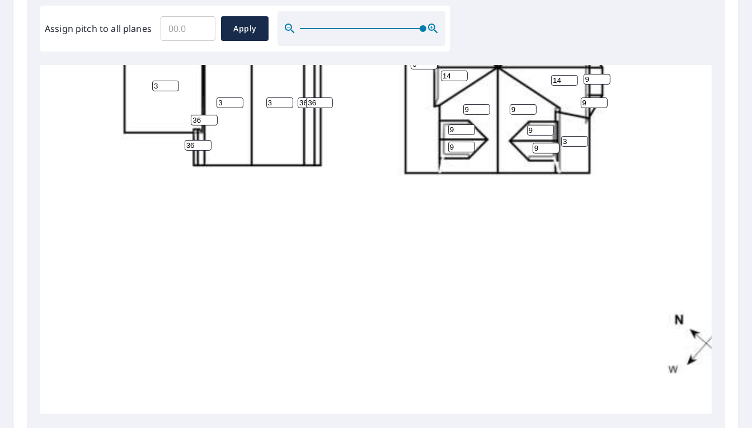
scroll to position [447, 0]
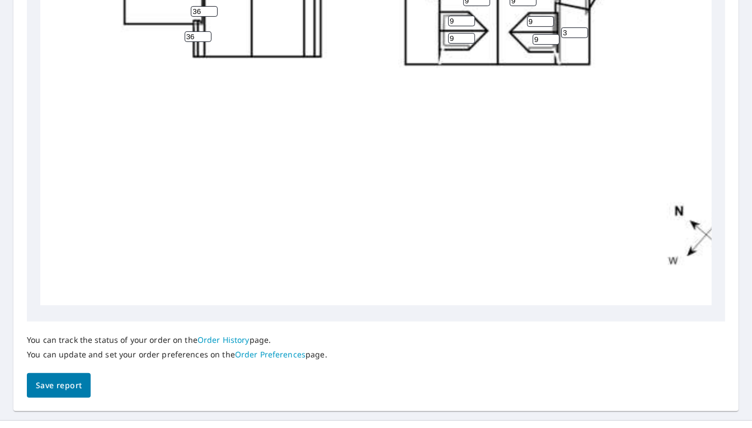
click at [58, 382] on button "Save report" at bounding box center [59, 385] width 64 height 25
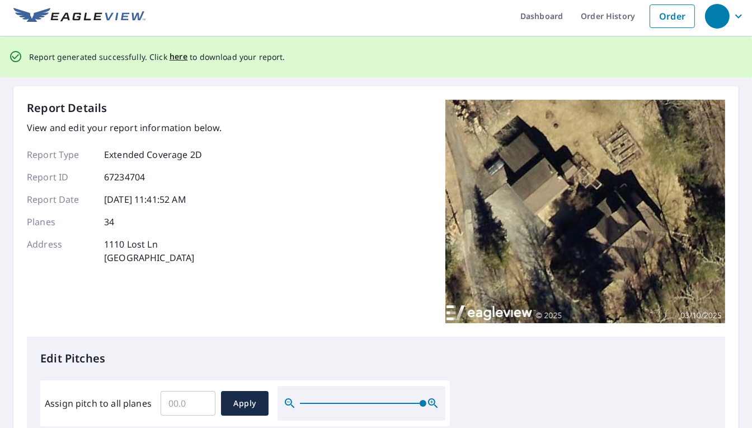
scroll to position [0, 0]
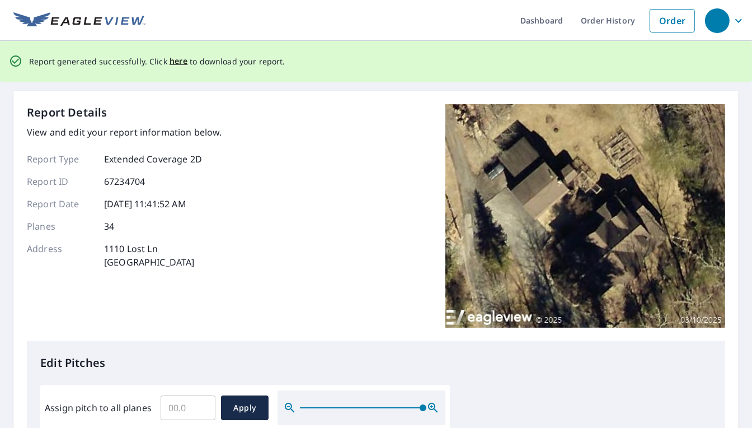
click at [181, 61] on span "here" at bounding box center [179, 61] width 18 height 14
